Goal: Information Seeking & Learning: Learn about a topic

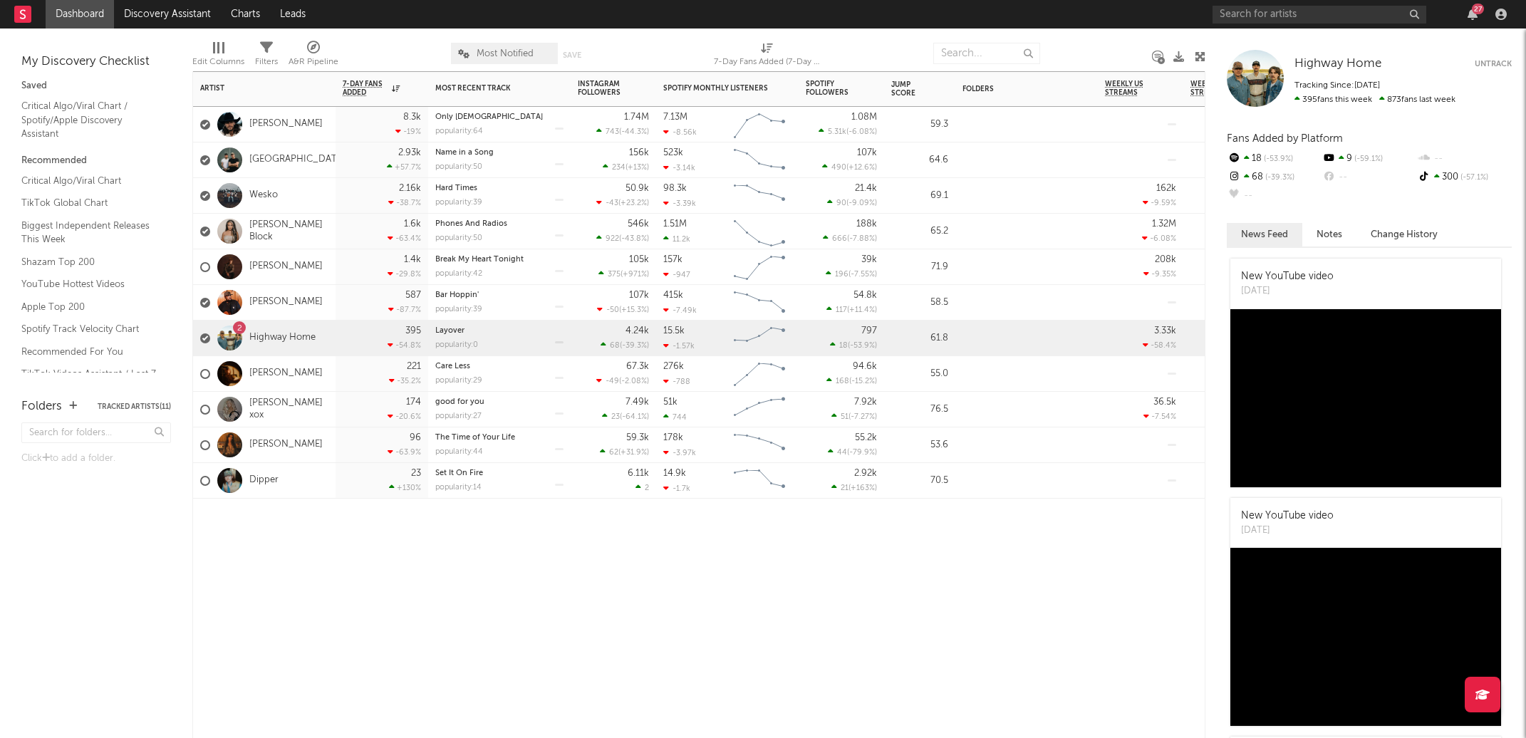
click at [450, 538] on div at bounding box center [499, 520] width 142 height 43
click at [271, 373] on link "[PERSON_NAME]" at bounding box center [285, 374] width 73 height 12
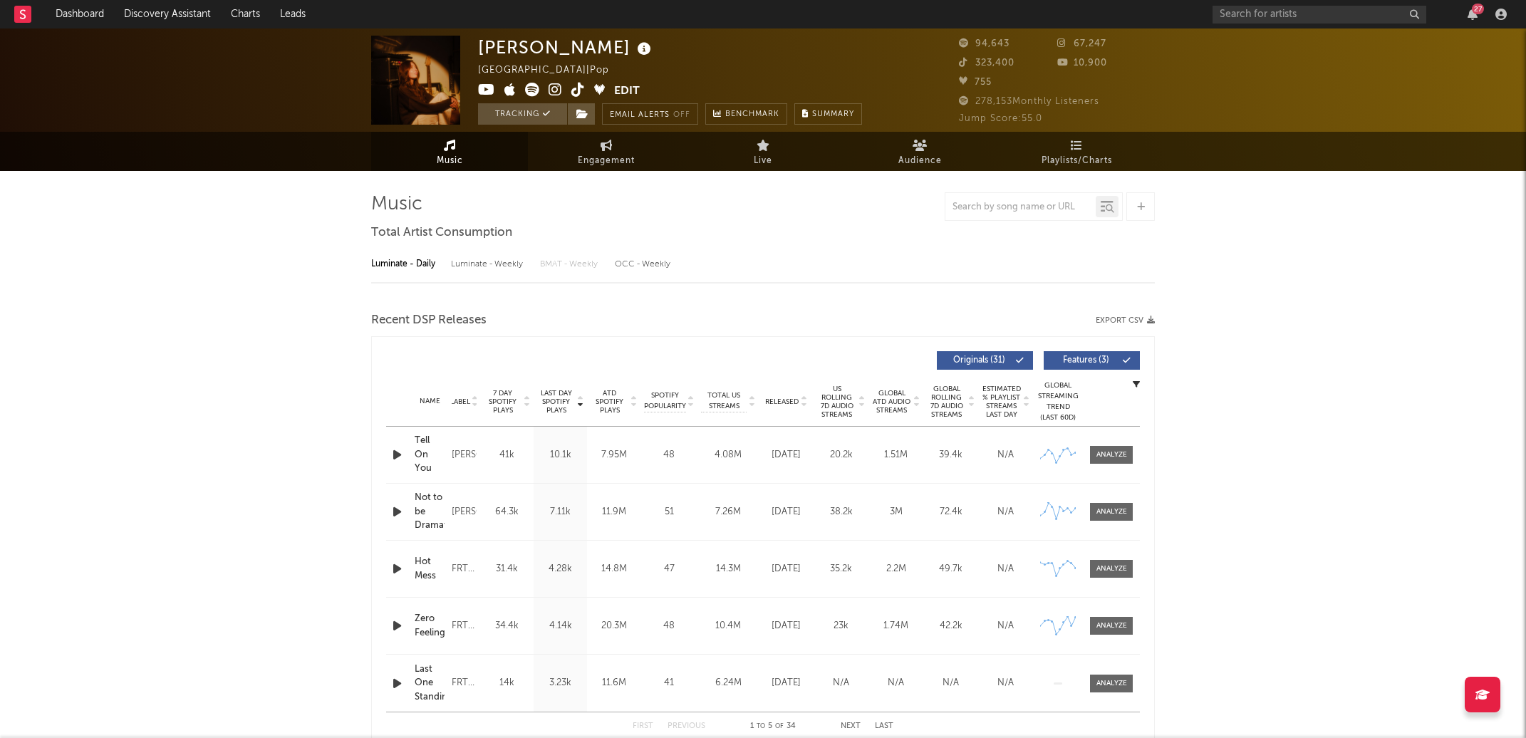
select select "6m"
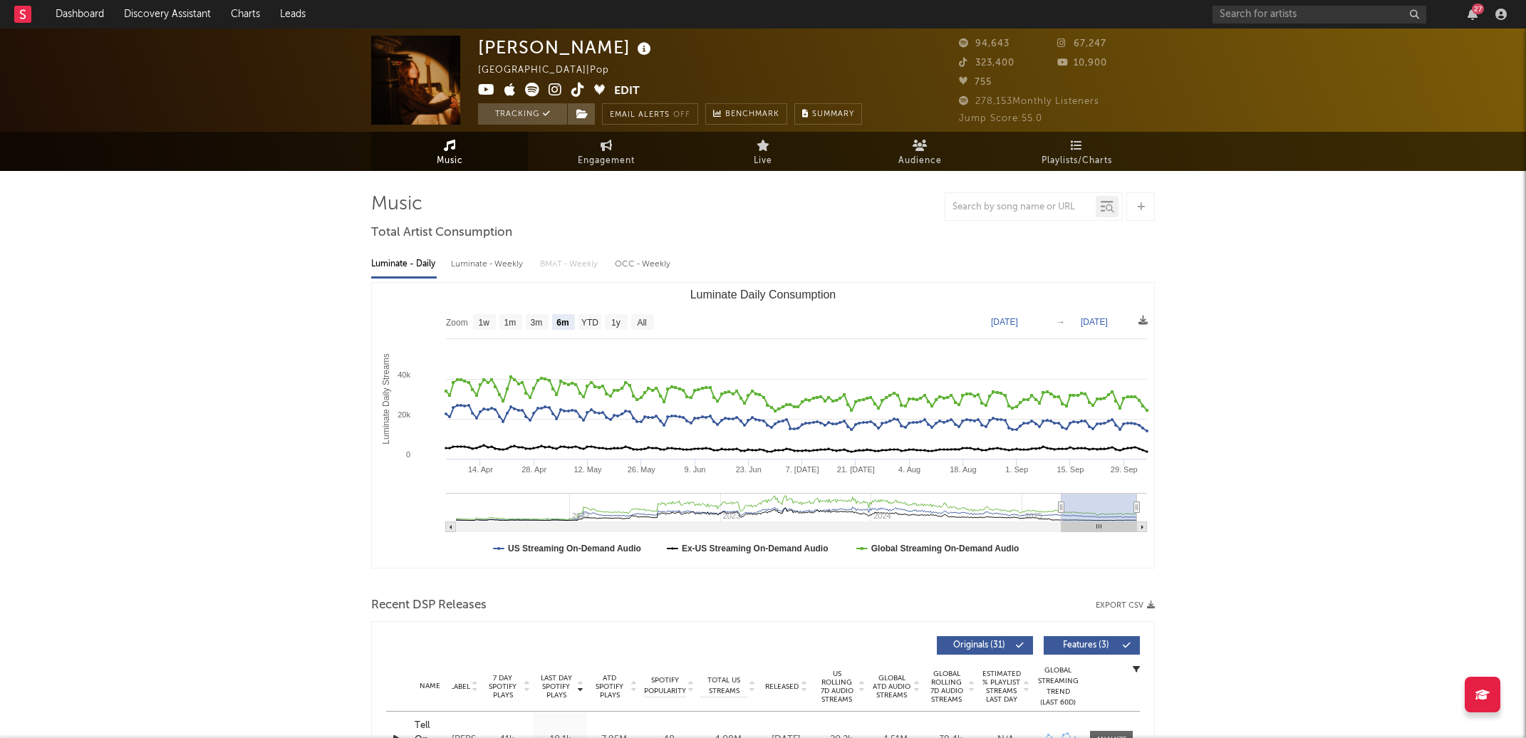
click at [494, 266] on div "Luminate - Weekly" at bounding box center [488, 264] width 75 height 24
select select "6m"
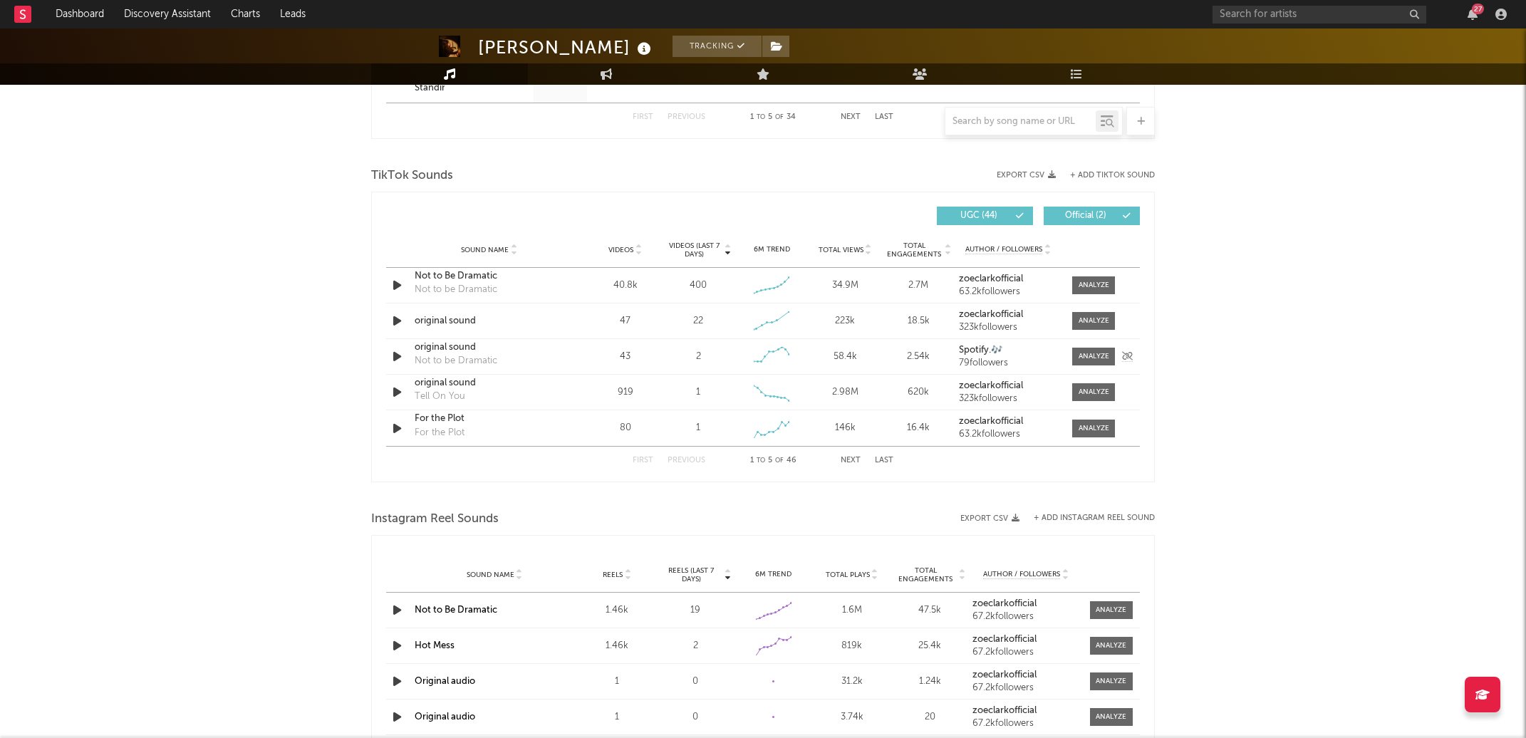
scroll to position [895, 0]
click at [1085, 323] on div at bounding box center [1094, 320] width 31 height 11
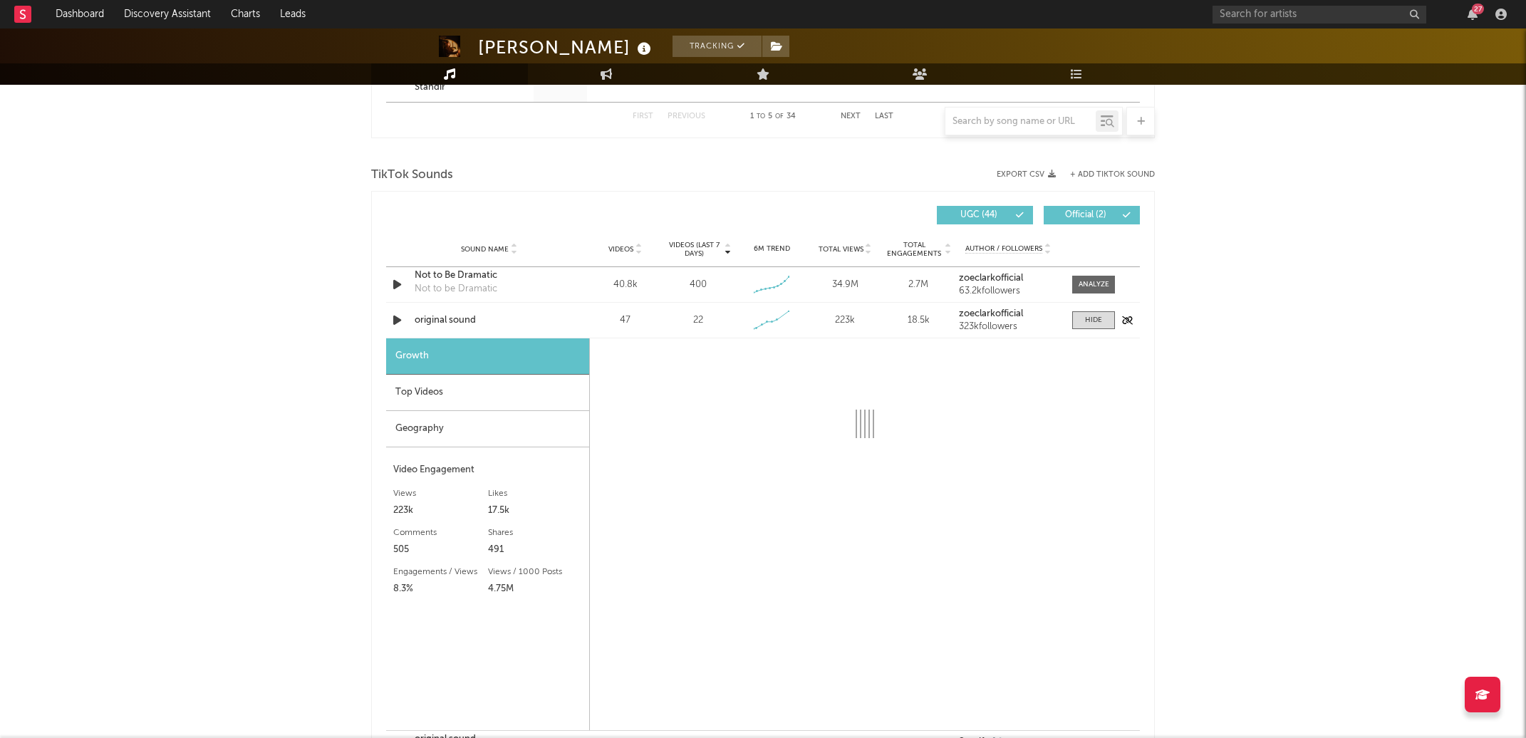
select select "1w"
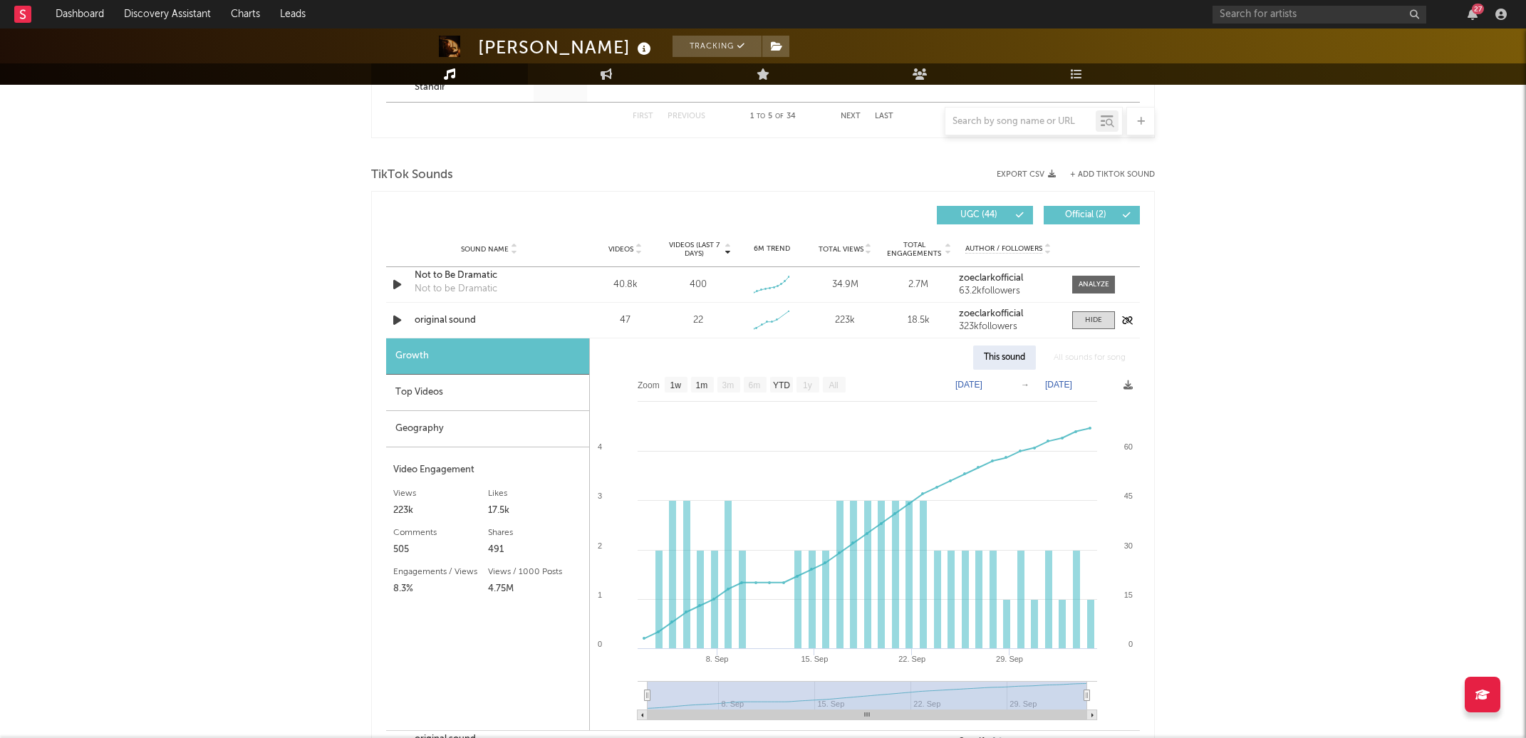
click at [397, 320] on icon "button" at bounding box center [397, 320] width 15 height 18
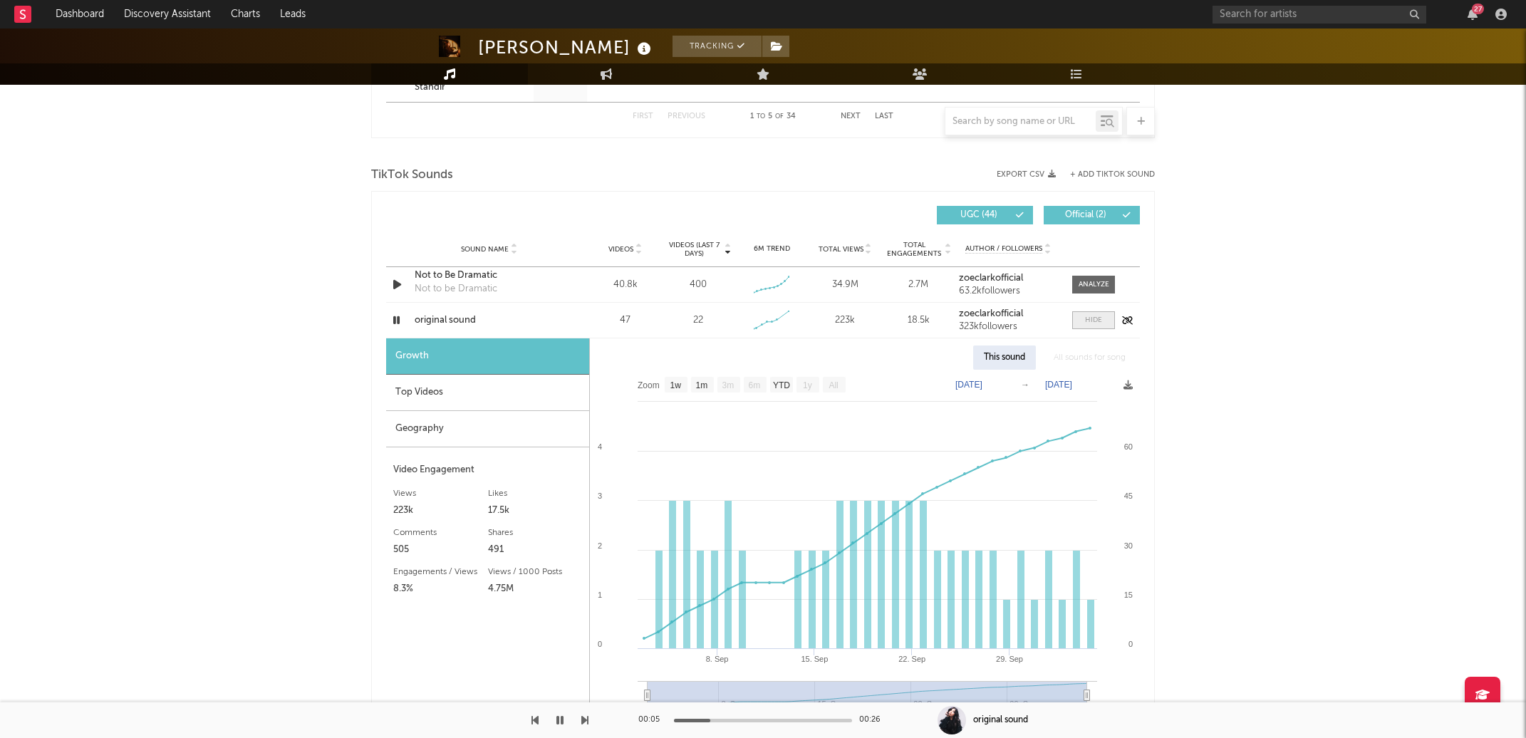
click at [1096, 327] on span at bounding box center [1093, 320] width 43 height 18
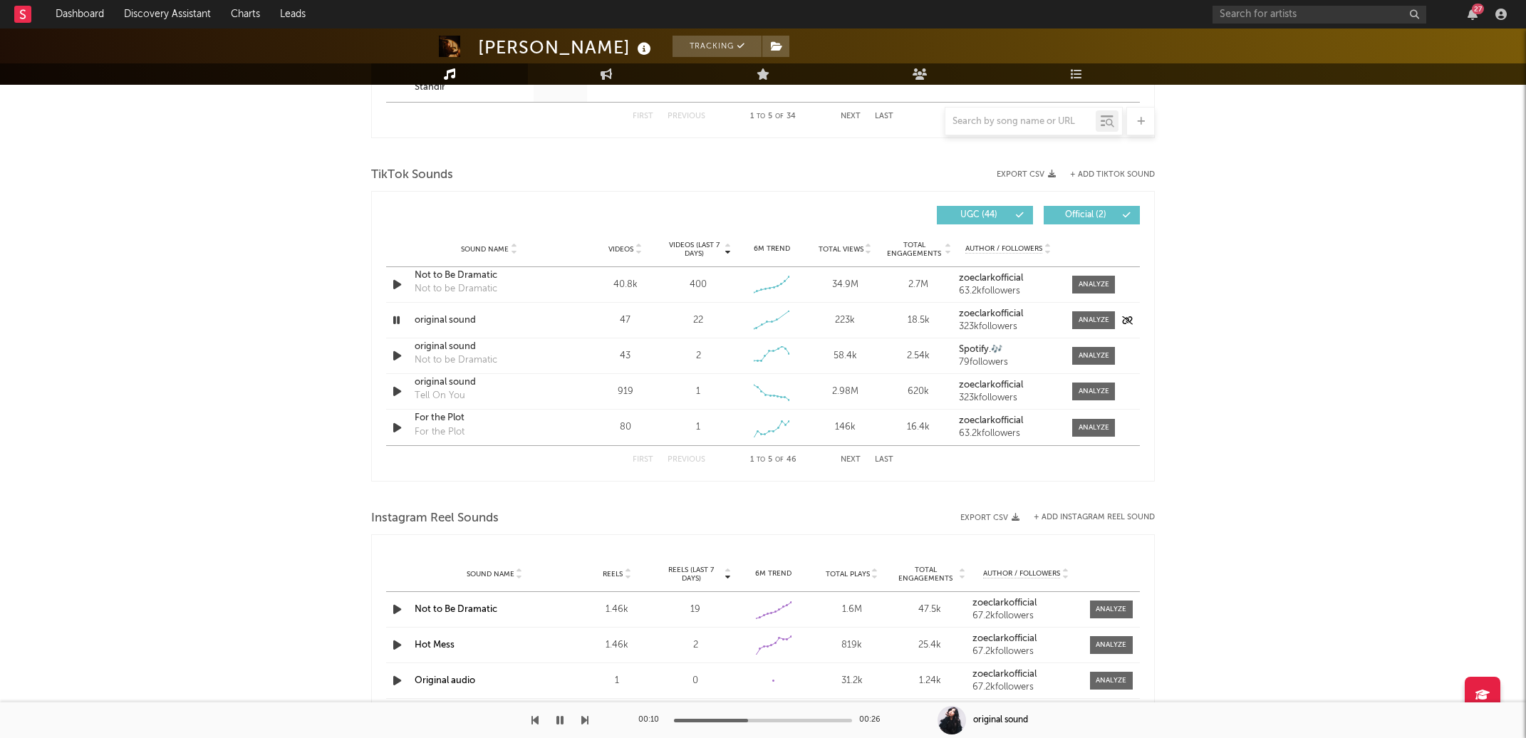
click at [395, 321] on icon "button" at bounding box center [397, 320] width 14 height 18
click at [849, 458] on button "Next" at bounding box center [851, 460] width 20 height 8
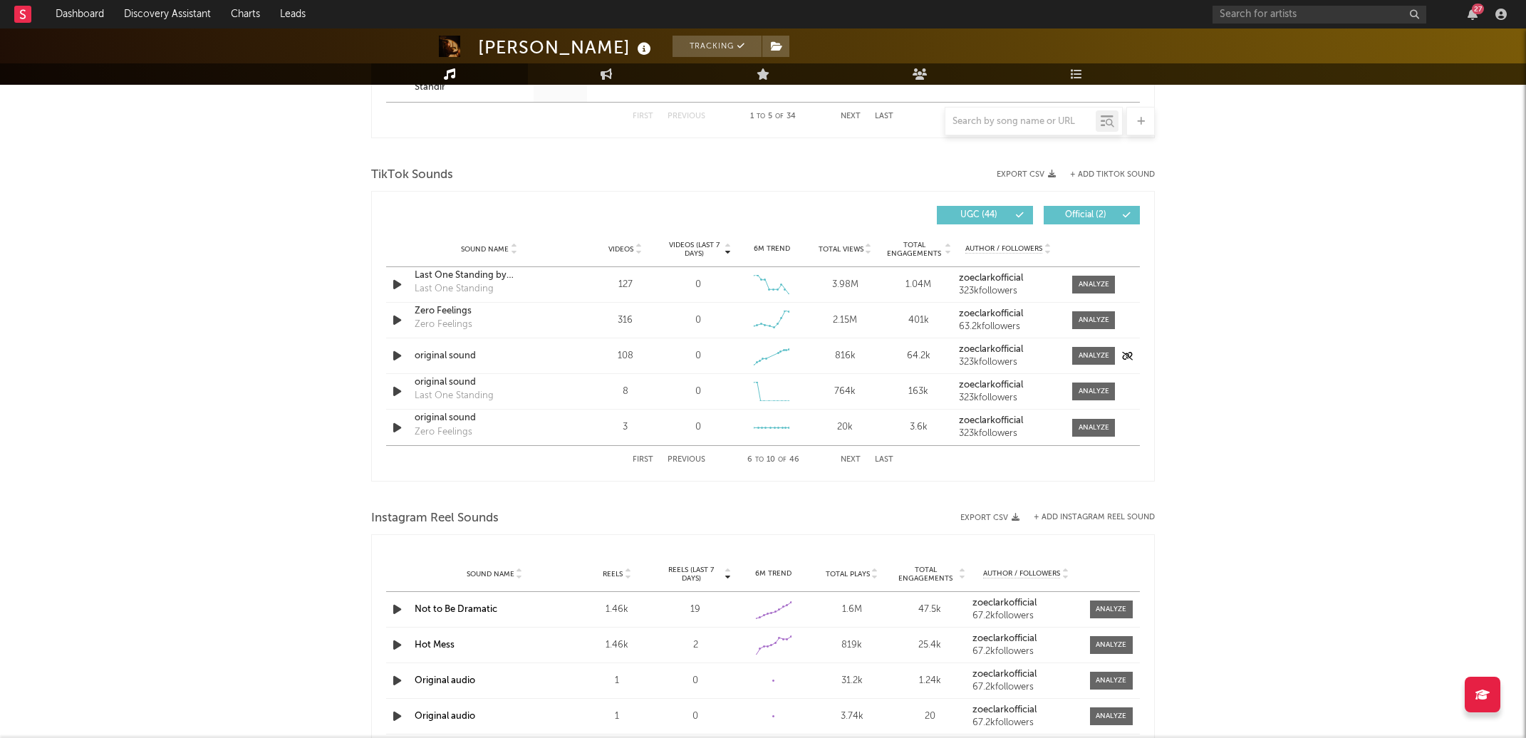
click at [396, 356] on icon "button" at bounding box center [397, 356] width 15 height 18
click at [396, 356] on icon "button" at bounding box center [397, 356] width 14 height 18
click at [638, 458] on button "First" at bounding box center [643, 460] width 21 height 8
click at [1345, 2] on div "27" at bounding box center [1362, 14] width 299 height 28
